Goal: Navigation & Orientation: Find specific page/section

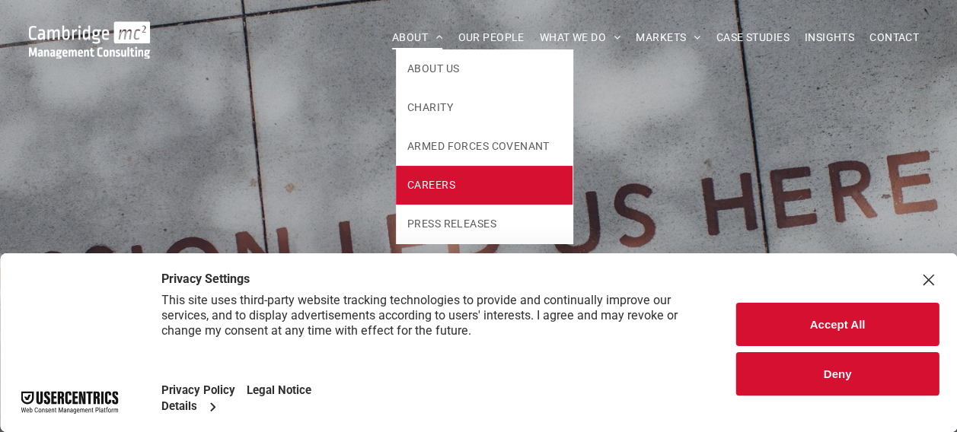
click at [411, 184] on span "CAREERS" at bounding box center [431, 185] width 48 height 16
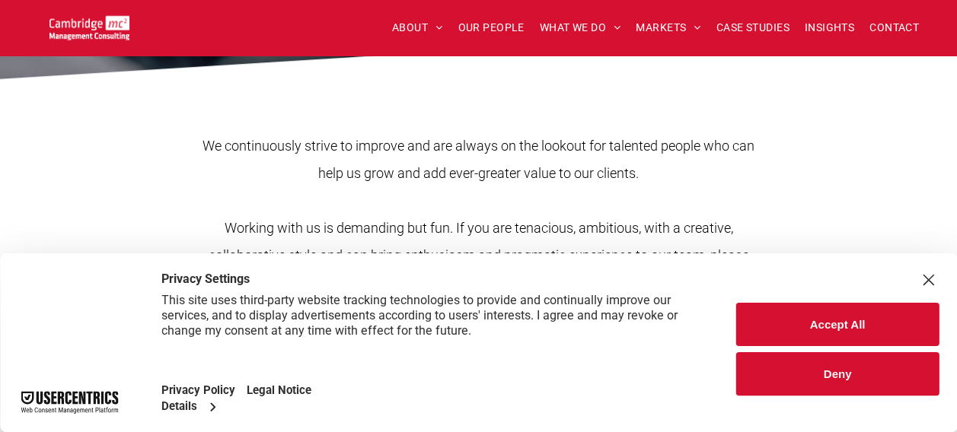
scroll to position [609, 0]
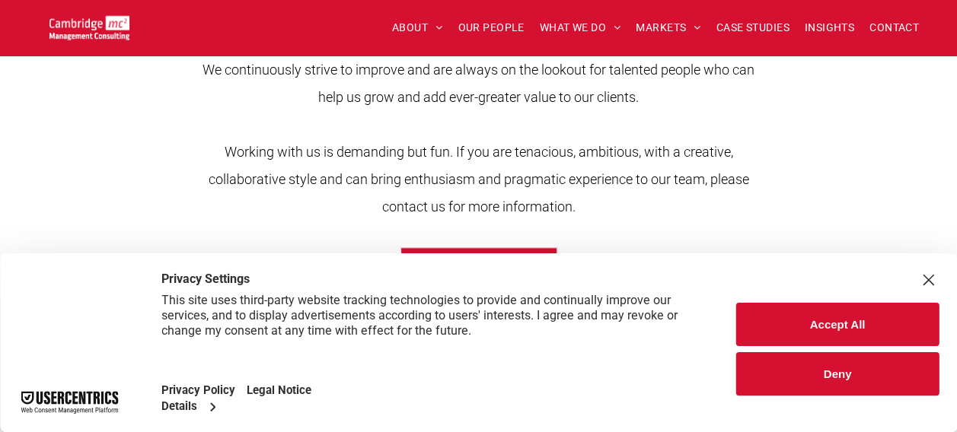
click at [792, 312] on button "Accept All" at bounding box center [837, 324] width 202 height 43
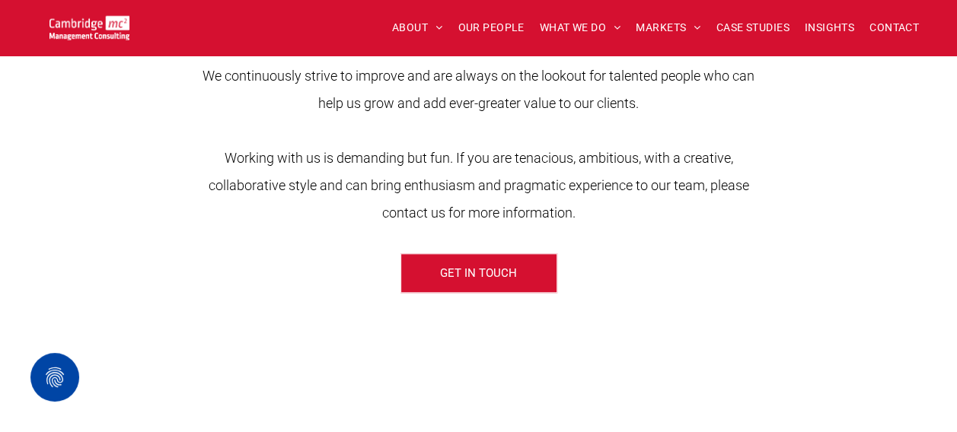
scroll to position [298, 0]
